Goal: Find specific page/section: Find specific page/section

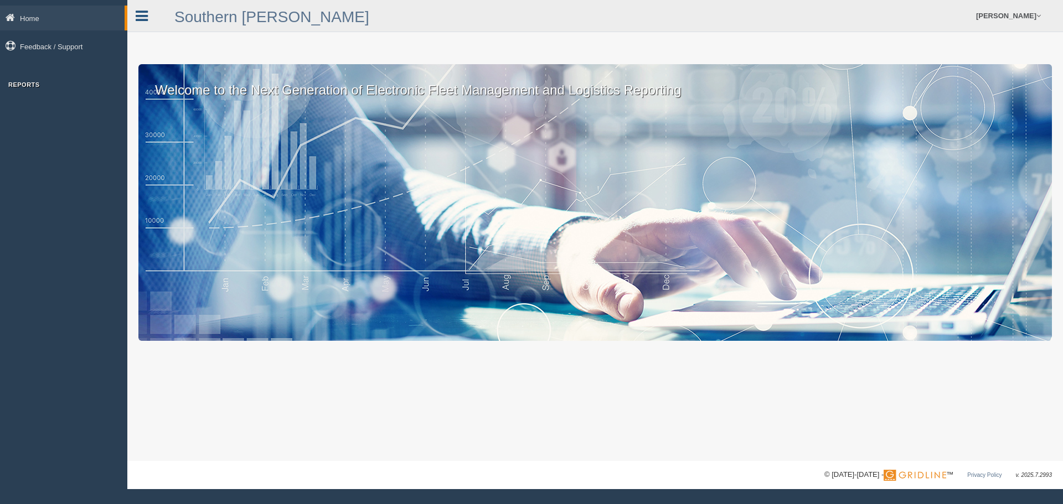
click at [140, 17] on icon at bounding box center [142, 16] width 12 height 14
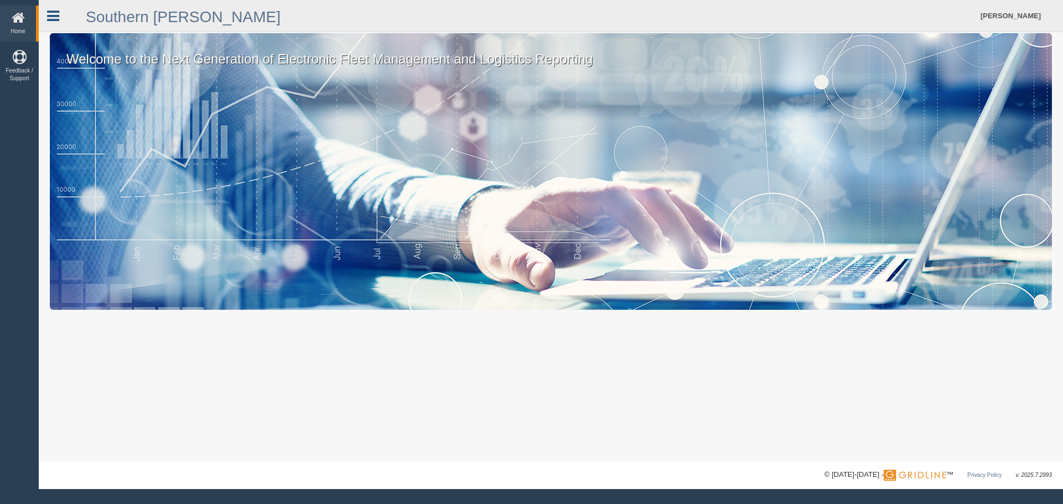
click at [56, 17] on icon at bounding box center [53, 16] width 12 height 14
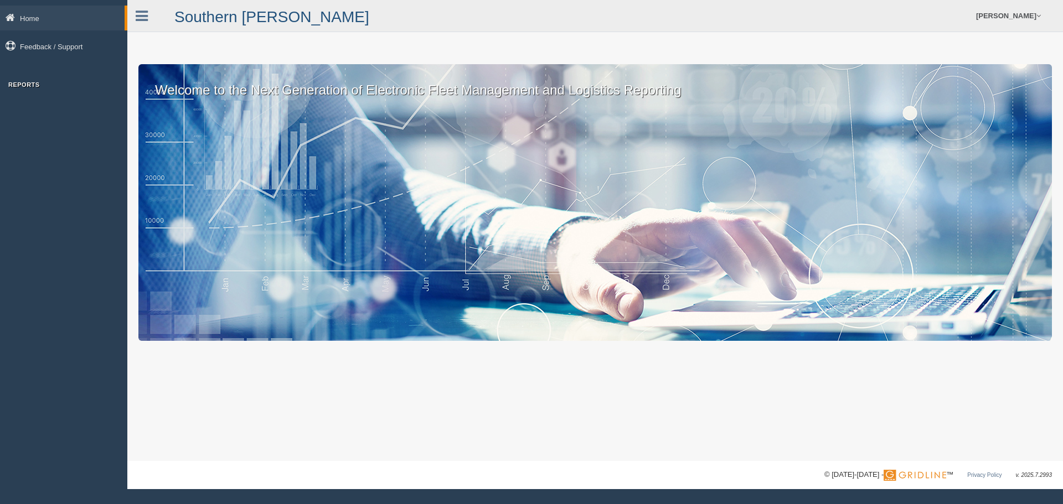
click at [148, 12] on link at bounding box center [141, 14] width 29 height 17
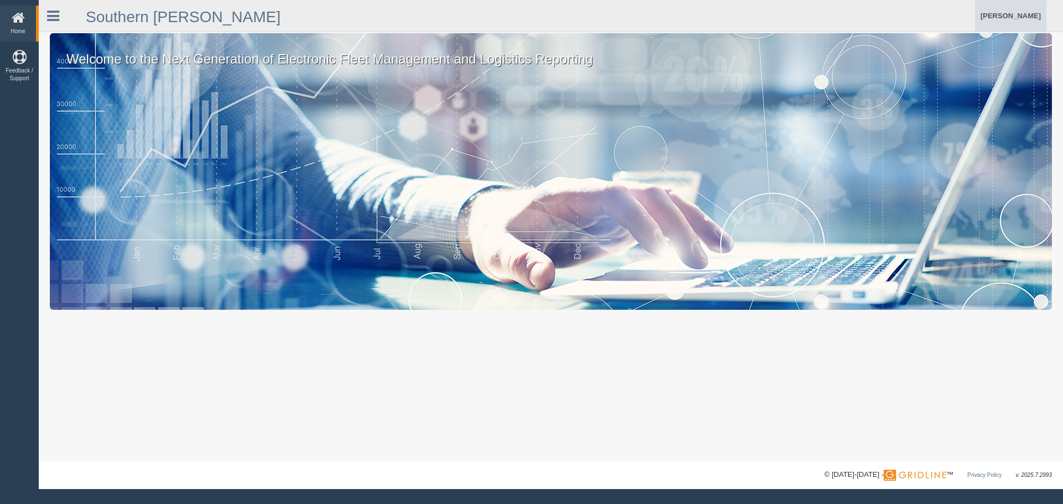
click at [1019, 16] on link "[PERSON_NAME]" at bounding box center [1010, 16] width 71 height 32
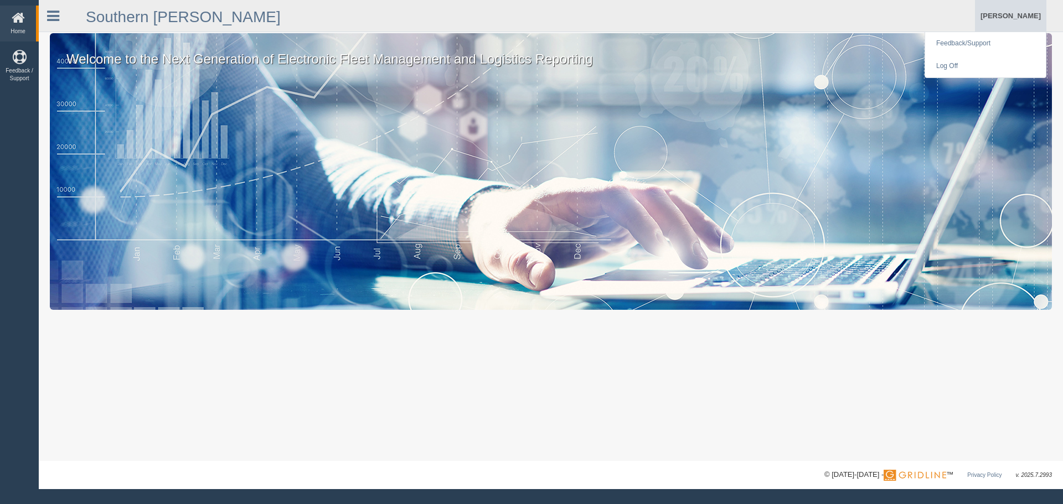
click at [523, 94] on div "Welcome to the Next Generation of Electronic Fleet Management and Logistics Rep…" at bounding box center [551, 171] width 1002 height 277
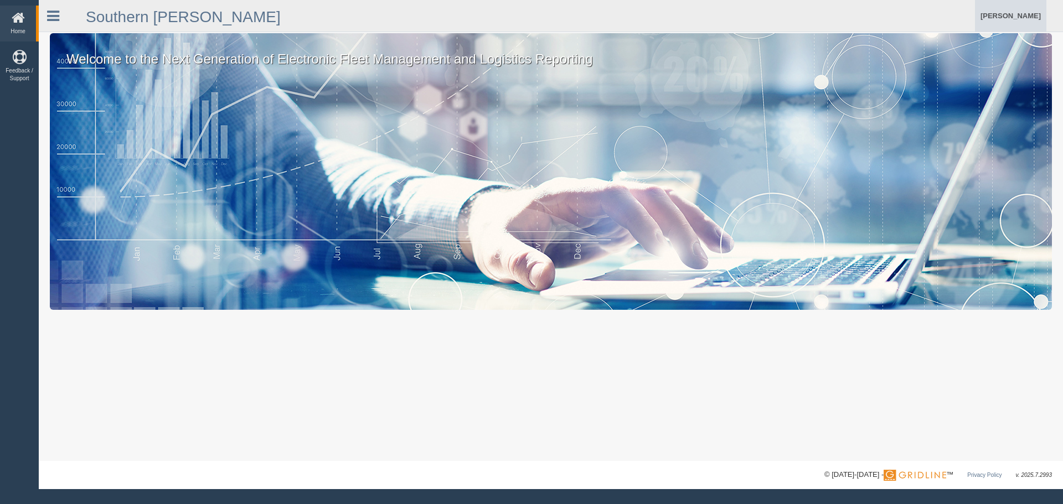
click at [1035, 16] on link "[PERSON_NAME]" at bounding box center [1010, 16] width 71 height 32
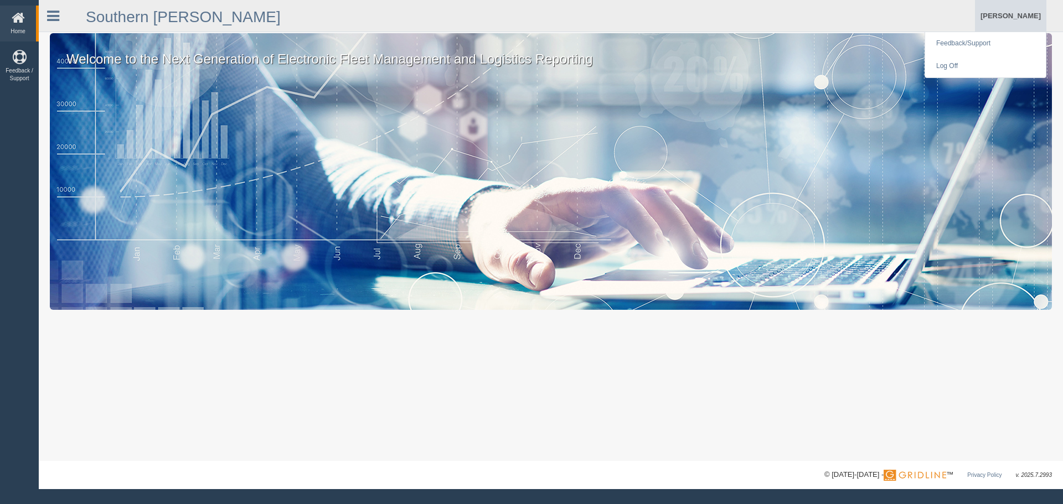
click at [418, 127] on div "Welcome to the Next Generation of Electronic Fleet Management and Logistics Rep…" at bounding box center [551, 171] width 1002 height 277
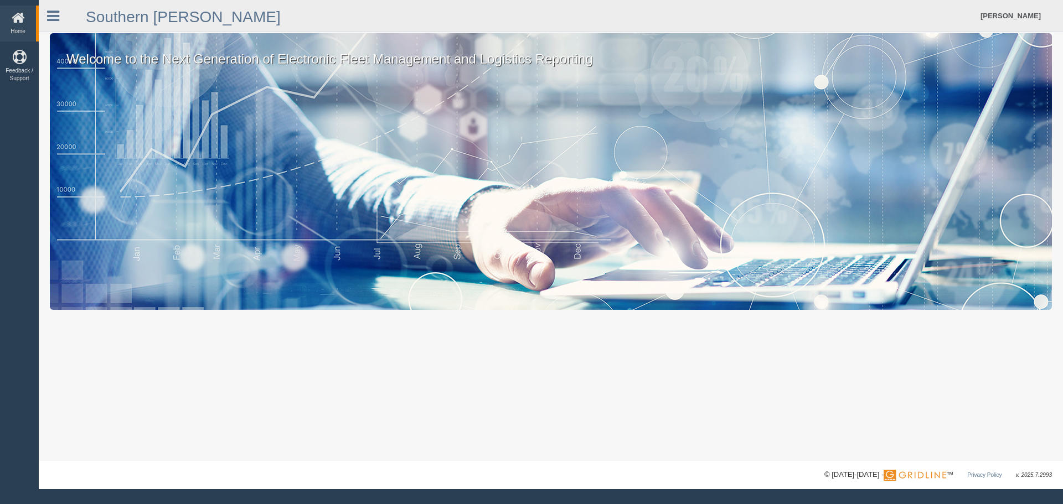
click at [59, 24] on div at bounding box center [58, 12] width 39 height 24
click at [56, 15] on icon at bounding box center [53, 16] width 12 height 14
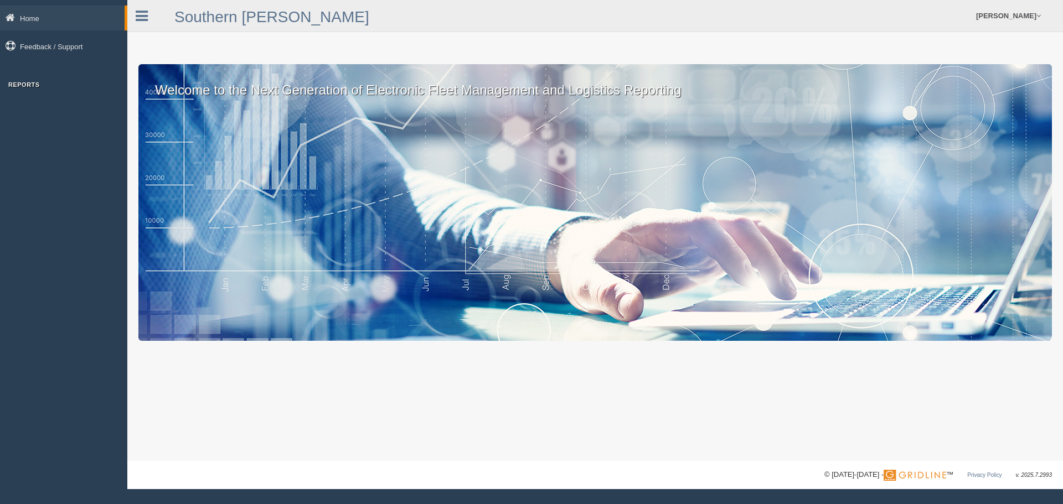
click at [30, 85] on h3 "Reports" at bounding box center [63, 84] width 127 height 7
click at [29, 82] on h3 "Reports" at bounding box center [63, 84] width 127 height 7
click at [30, 83] on h3 "Reports" at bounding box center [63, 84] width 127 height 7
